Goal: Task Accomplishment & Management: Manage account settings

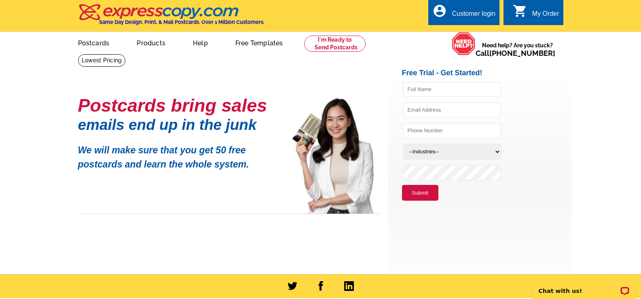
click at [484, 13] on div "Customer login" at bounding box center [474, 15] width 44 height 11
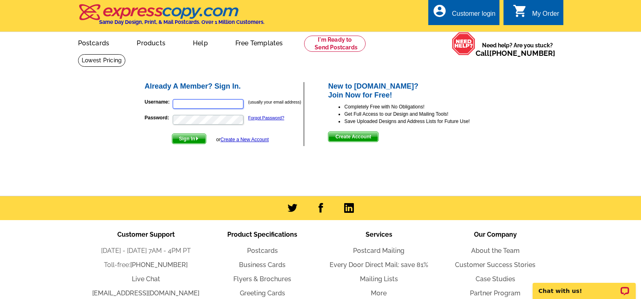
click at [190, 103] on input "Username:" at bounding box center [208, 104] width 71 height 10
type input "[PERSON_NAME][EMAIL_ADDRESS][DOMAIN_NAME]"
click at [190, 141] on span "Sign In" at bounding box center [189, 139] width 34 height 10
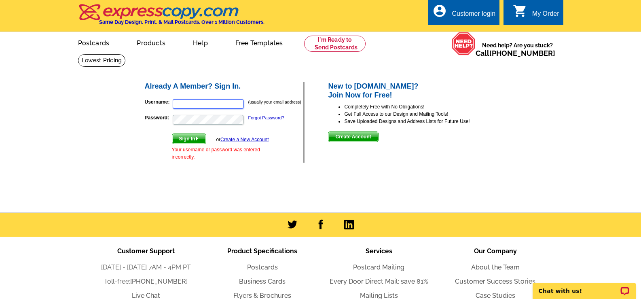
click at [182, 103] on input "Username:" at bounding box center [208, 104] width 71 height 10
